Goal: Task Accomplishment & Management: Use online tool/utility

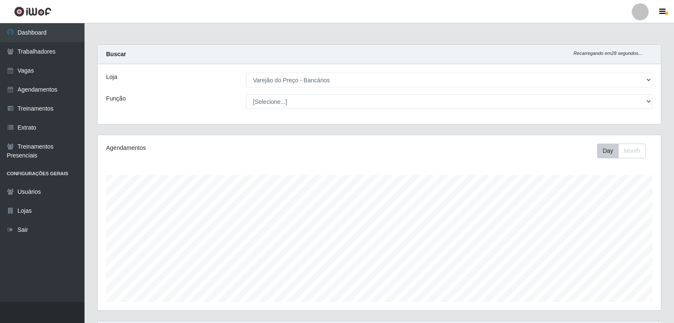
select select "157"
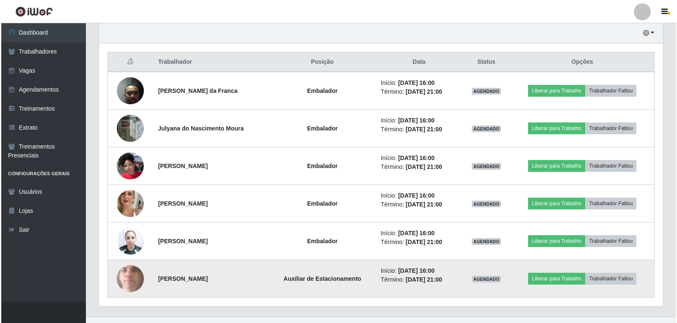
scroll to position [313, 0]
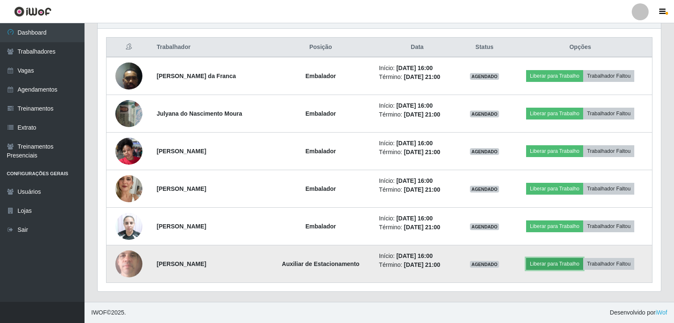
click at [556, 266] on button "Liberar para Trabalho" at bounding box center [554, 264] width 57 height 12
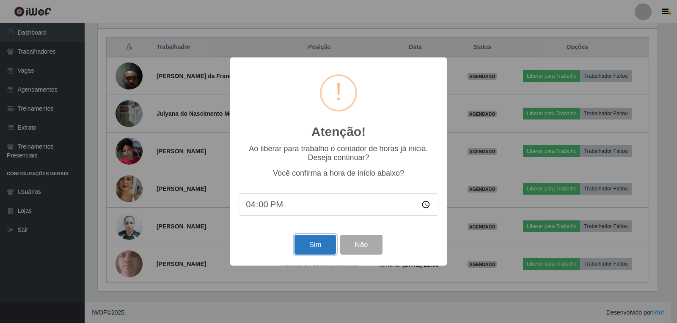
click at [315, 247] on button "Sim" at bounding box center [314, 245] width 41 height 20
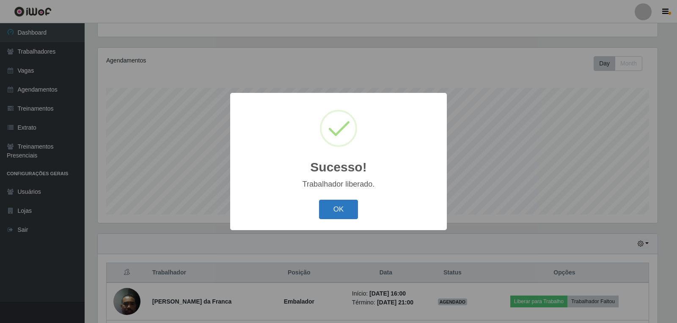
click at [339, 201] on button "OK" at bounding box center [338, 210] width 39 height 20
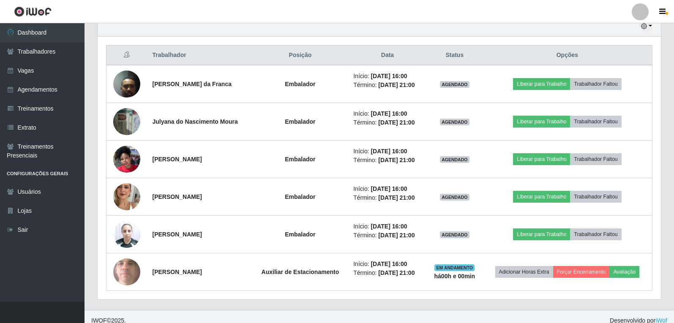
scroll to position [313, 0]
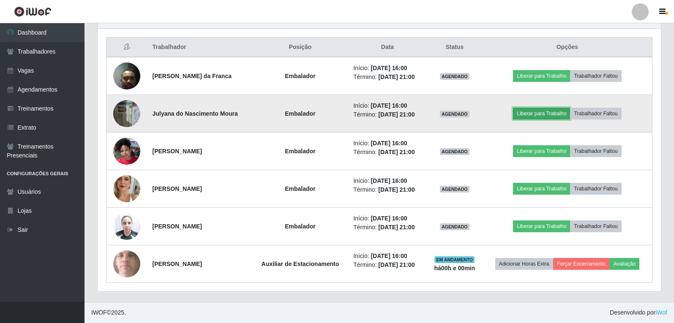
click at [547, 112] on button "Liberar para Trabalho" at bounding box center [541, 114] width 57 height 12
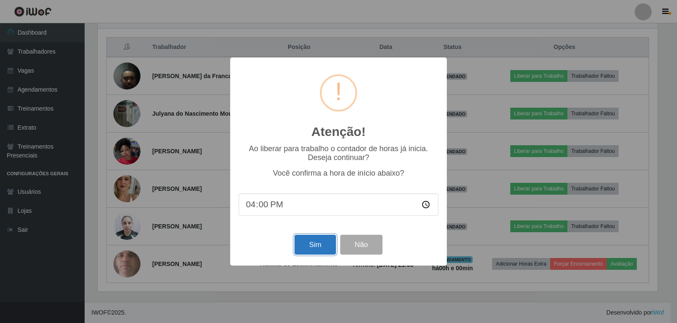
click at [307, 247] on button "Sim" at bounding box center [314, 245] width 41 height 20
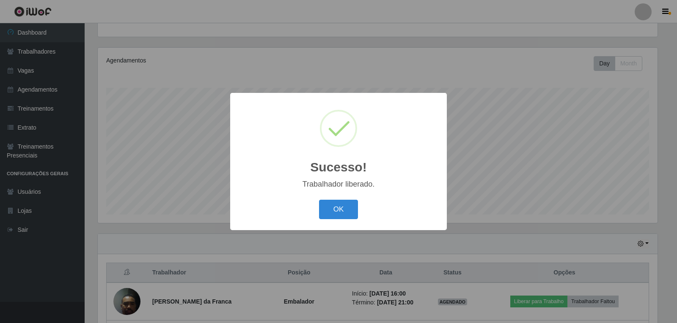
drag, startPoint x: 322, startPoint y: 198, endPoint x: 329, endPoint y: 198, distance: 7.2
click at [326, 198] on div "OK Cancel" at bounding box center [338, 209] width 200 height 24
click at [336, 206] on button "OK" at bounding box center [338, 210] width 39 height 20
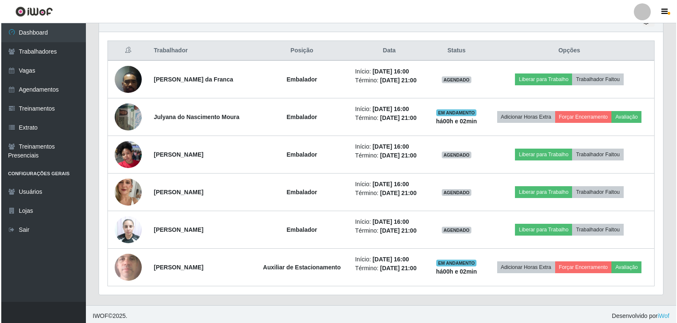
scroll to position [313, 0]
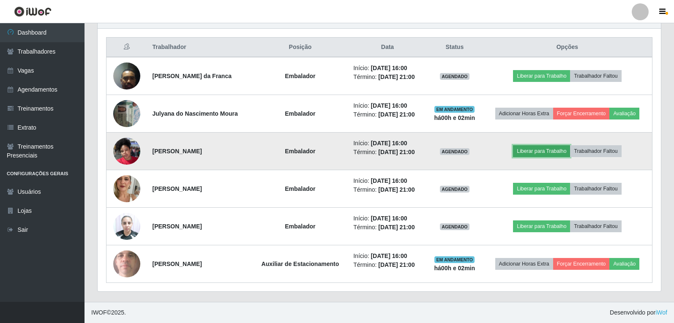
click at [536, 149] on button "Liberar para Trabalho" at bounding box center [541, 151] width 57 height 12
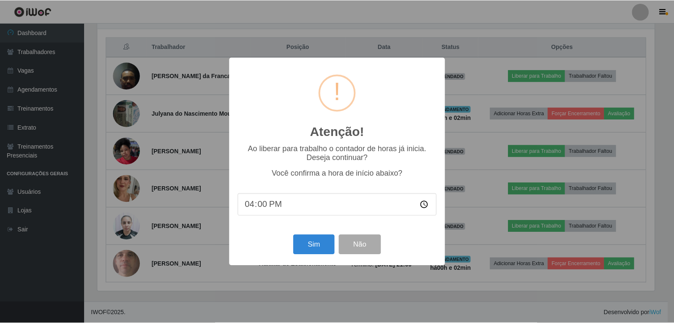
scroll to position [175, 559]
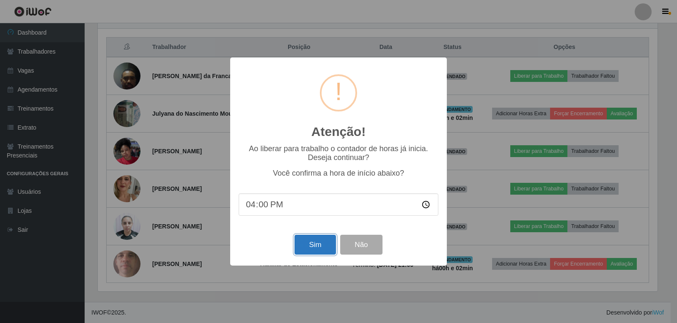
click at [309, 249] on button "Sim" at bounding box center [314, 245] width 41 height 20
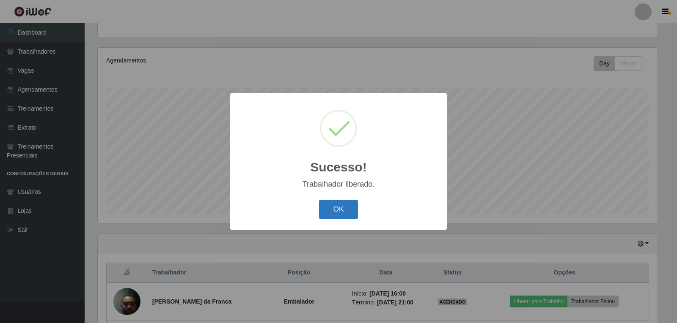
click at [334, 215] on button "OK" at bounding box center [338, 210] width 39 height 20
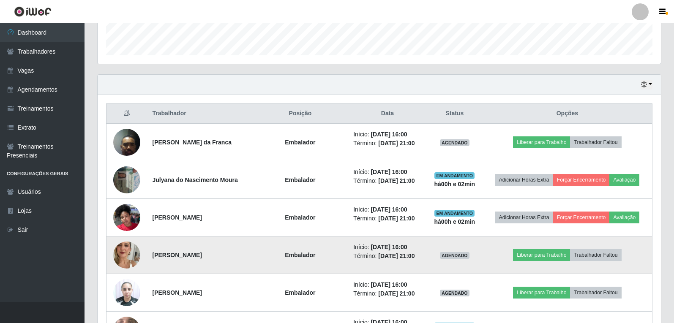
scroll to position [257, 0]
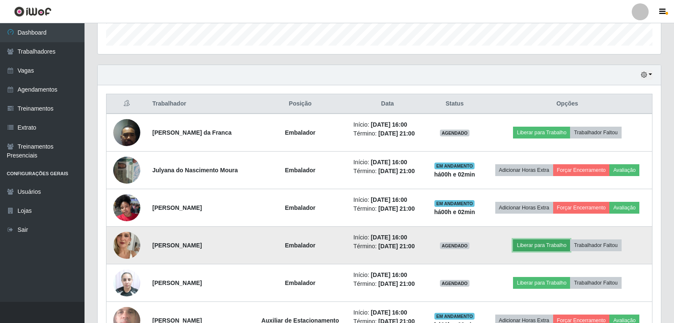
click at [540, 242] on button "Liberar para Trabalho" at bounding box center [541, 246] width 57 height 12
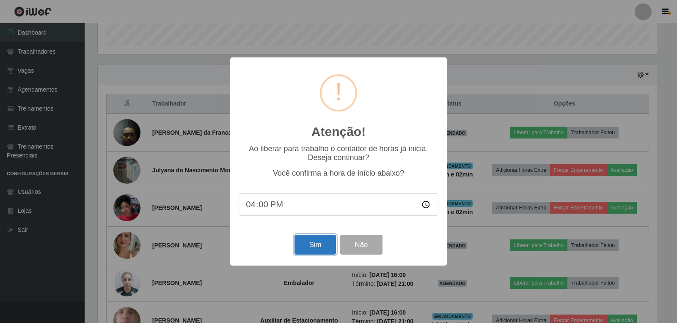
click at [300, 247] on button "Sim" at bounding box center [314, 245] width 41 height 20
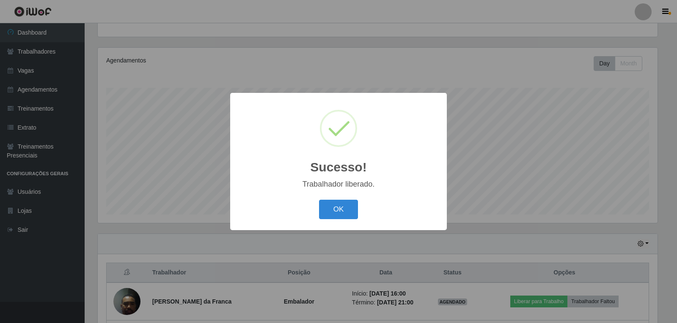
click at [313, 216] on div "OK Cancel" at bounding box center [338, 209] width 200 height 24
click at [334, 209] on button "OK" at bounding box center [338, 210] width 39 height 20
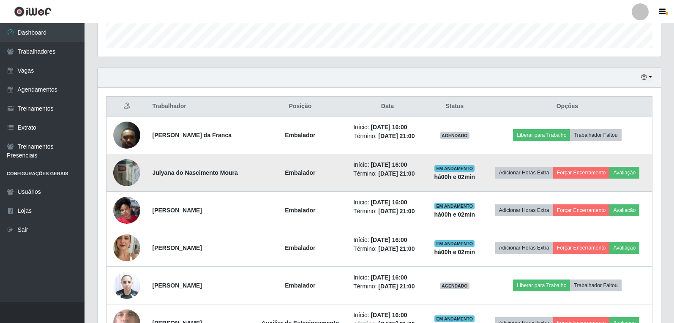
scroll to position [299, 0]
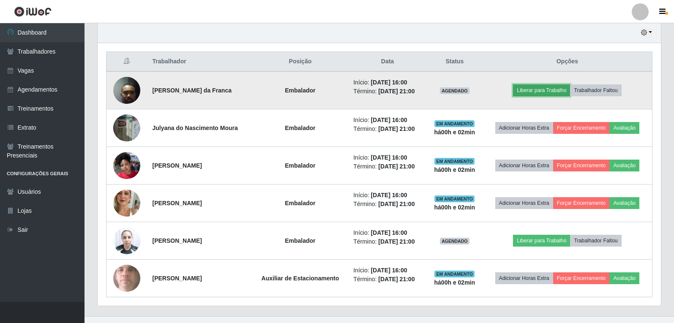
click at [536, 91] on button "Liberar para Trabalho" at bounding box center [541, 91] width 57 height 12
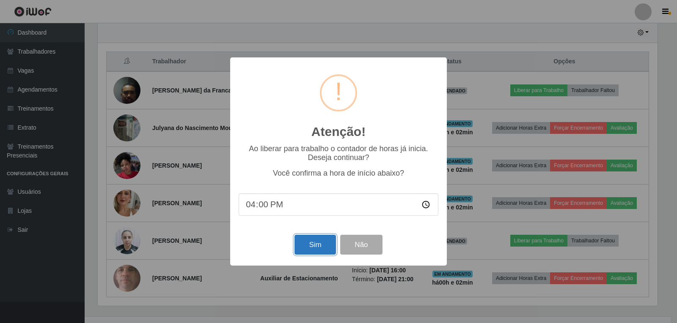
click at [314, 247] on button "Sim" at bounding box center [314, 245] width 41 height 20
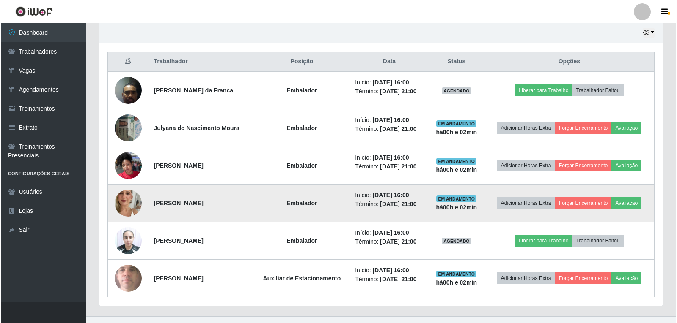
scroll to position [0, 0]
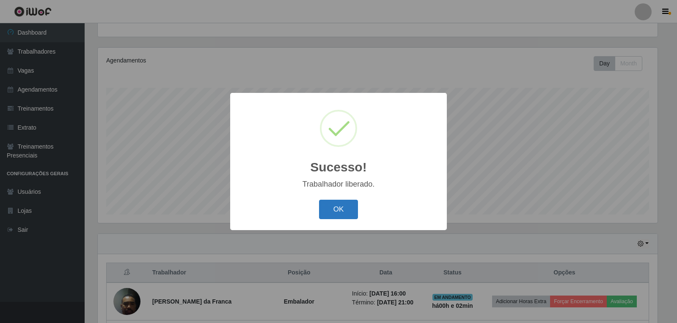
click at [323, 211] on button "OK" at bounding box center [338, 210] width 39 height 20
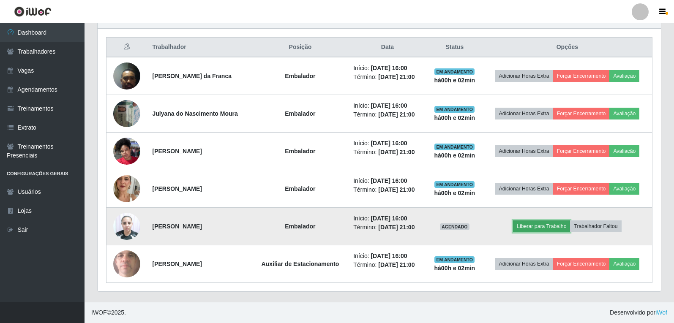
click at [526, 225] on button "Liberar para Trabalho" at bounding box center [541, 227] width 57 height 12
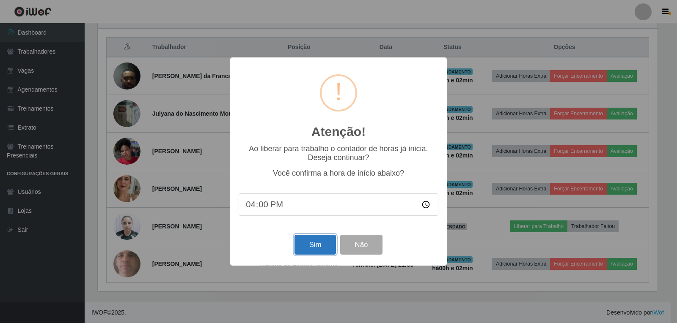
click at [315, 251] on button "Sim" at bounding box center [314, 245] width 41 height 20
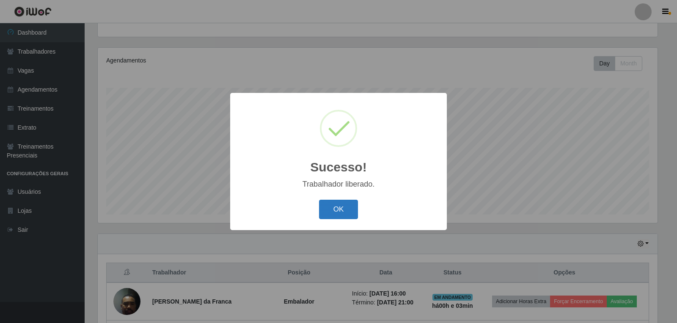
click at [336, 215] on button "OK" at bounding box center [338, 210] width 39 height 20
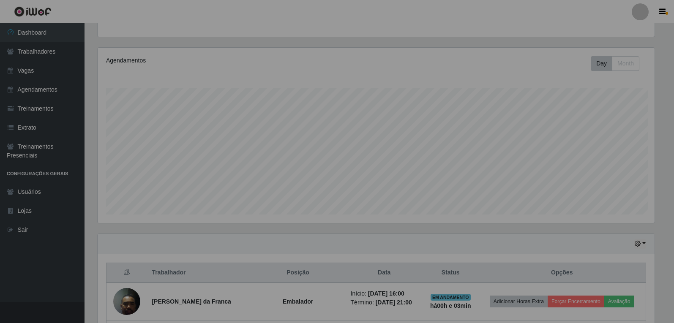
scroll to position [175, 564]
